Goal: Navigation & Orientation: Find specific page/section

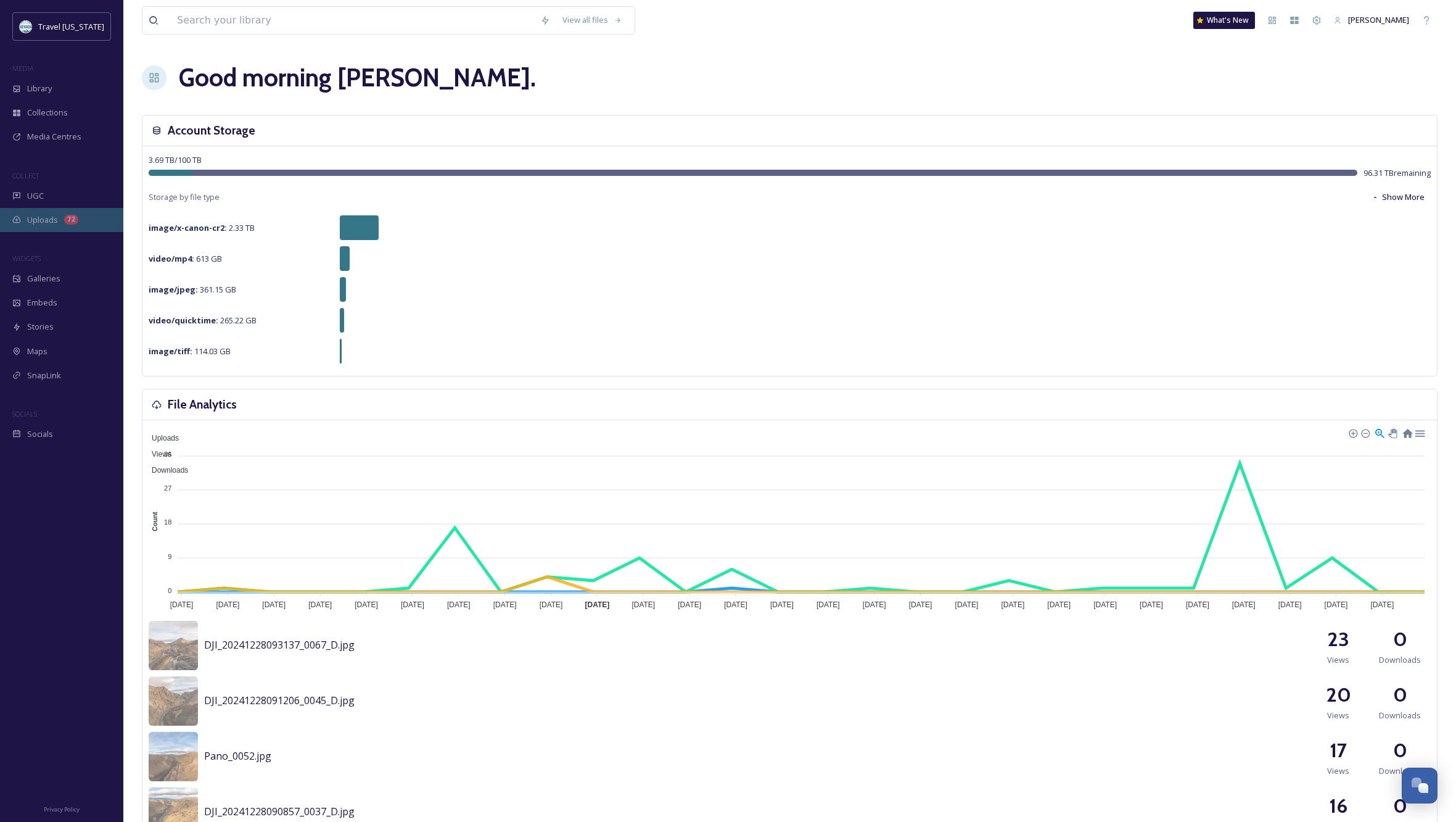
click at [39, 218] on span "Uploads" at bounding box center [43, 220] width 31 height 12
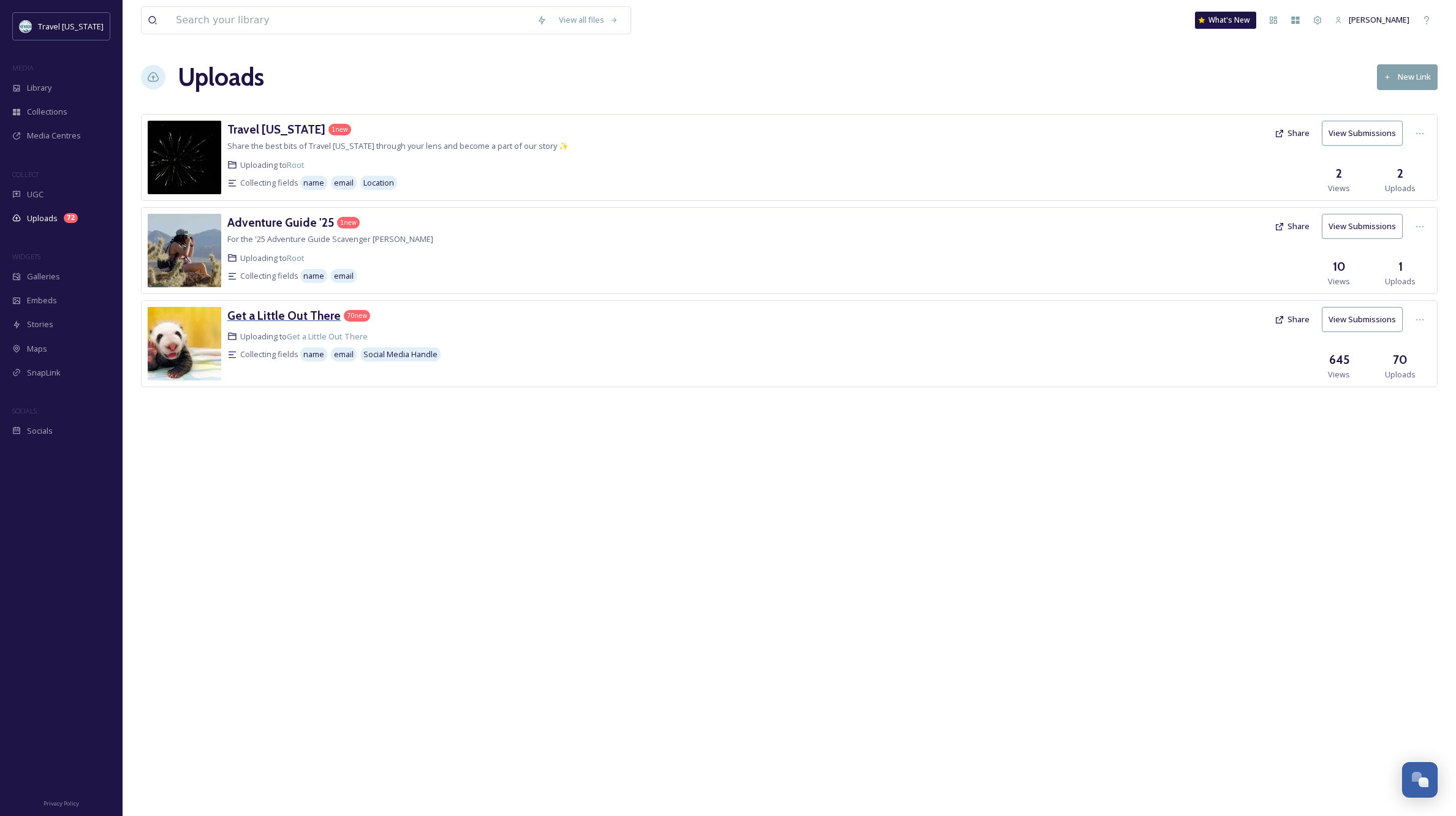
click at [283, 317] on h3 "Get a Little Out There" at bounding box center [284, 315] width 114 height 15
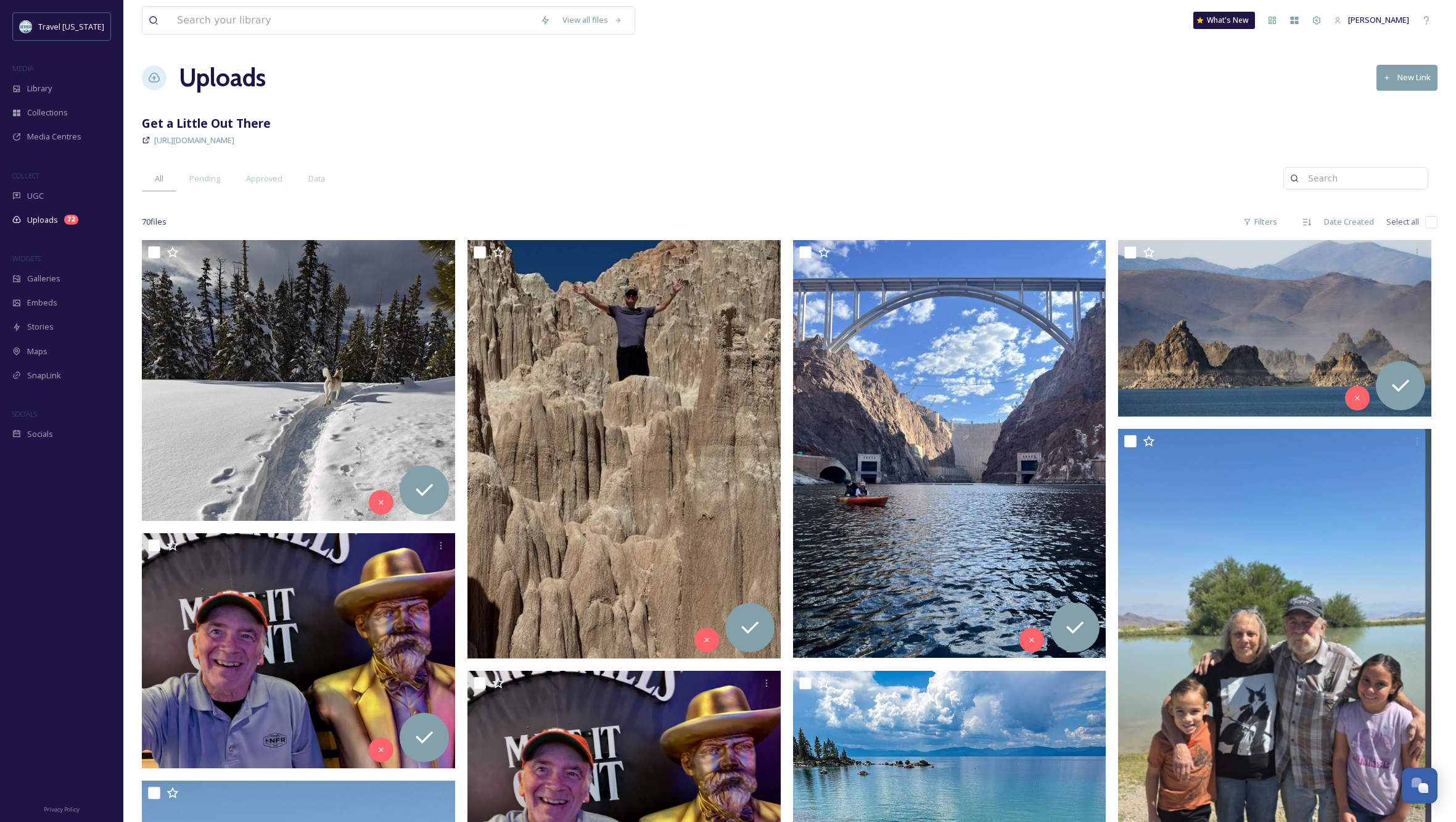
click at [756, 133] on div "[URL][DOMAIN_NAME]" at bounding box center [790, 140] width 1296 height 15
click at [47, 217] on span "Uploads" at bounding box center [43, 220] width 31 height 12
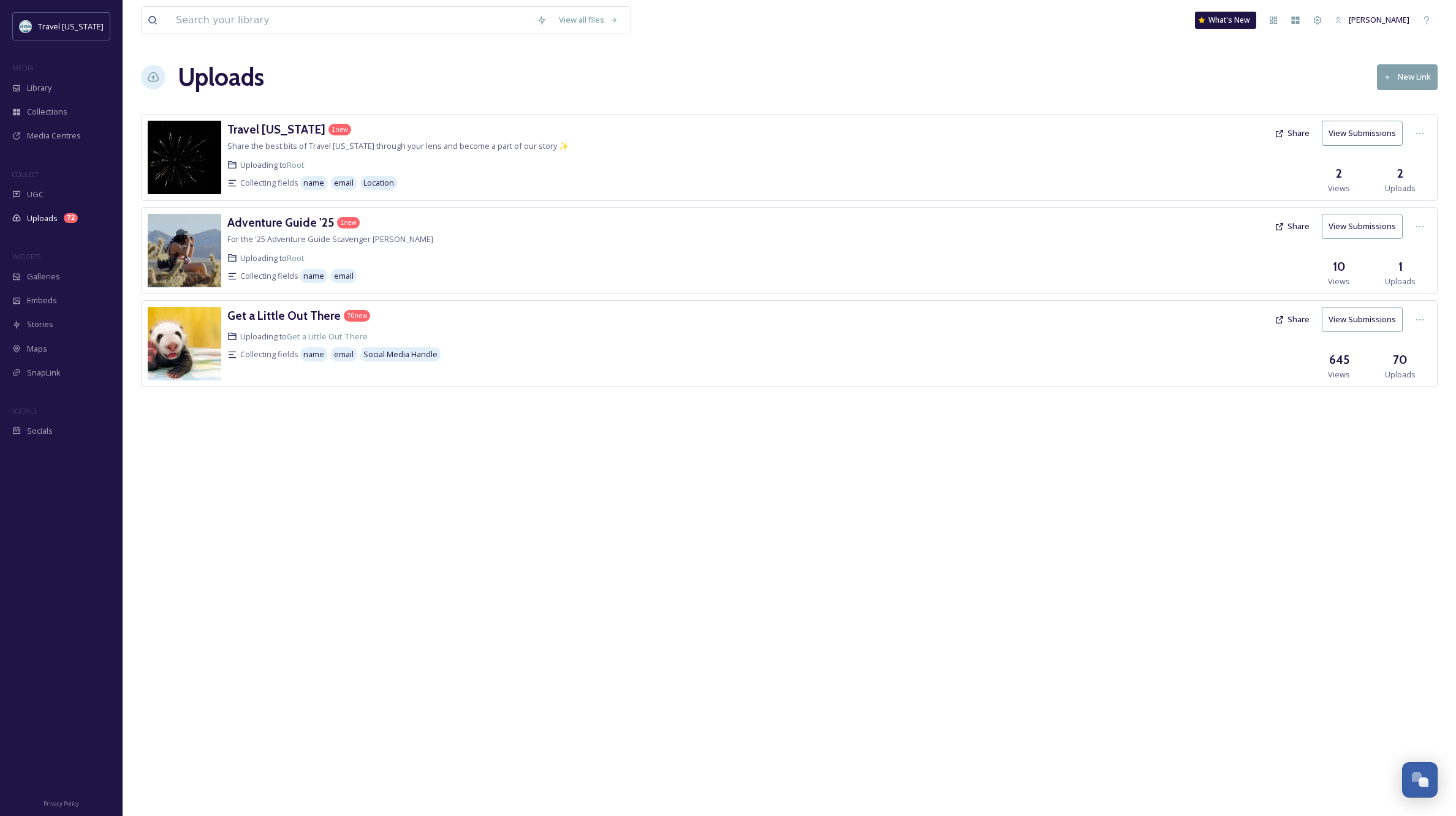
click at [1035, 510] on div "View all files What's New [PERSON_NAME] Uploads New Link Travel [US_STATE] 1 ne…" at bounding box center [789, 408] width 1333 height 816
